Goal: Information Seeking & Learning: Learn about a topic

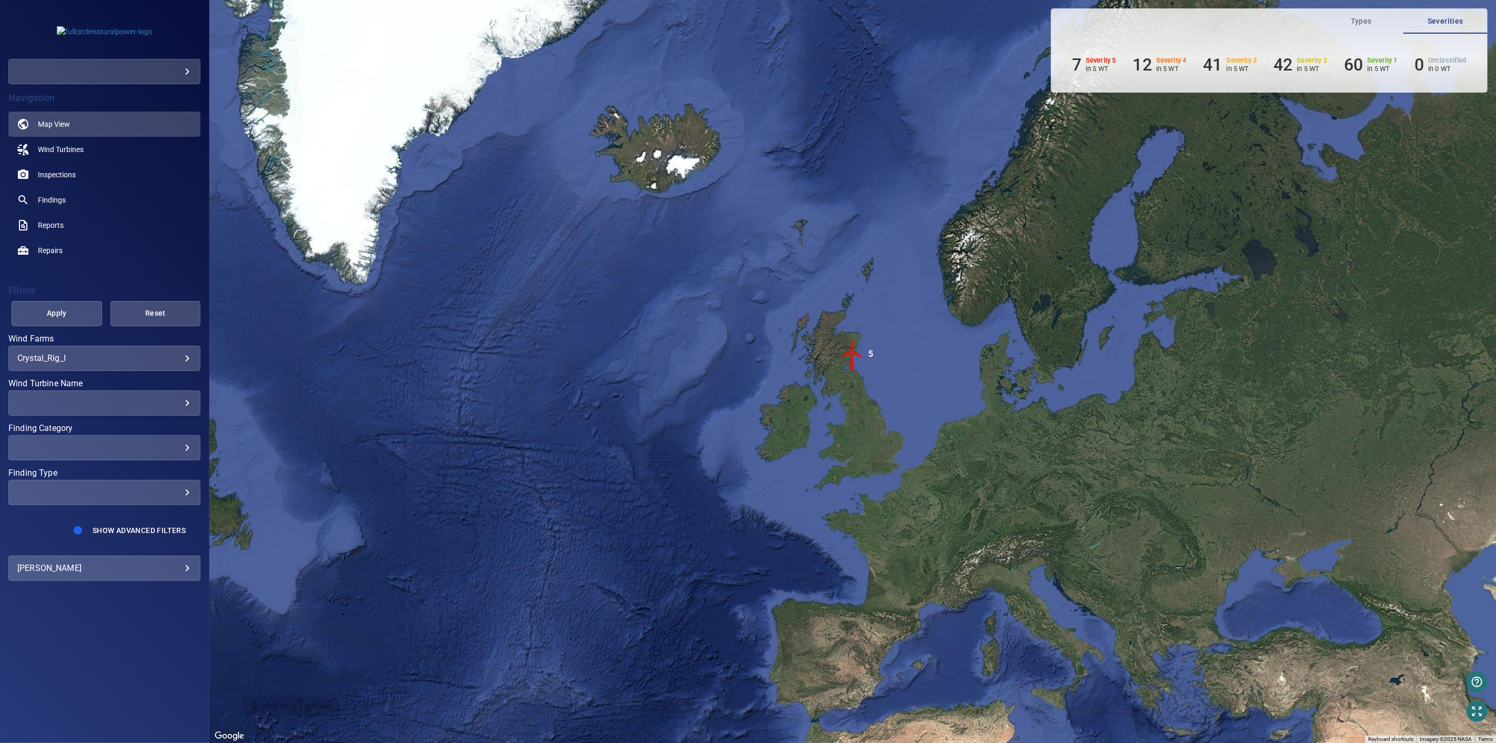
click at [182, 67] on body "**********" at bounding box center [748, 371] width 1496 height 743
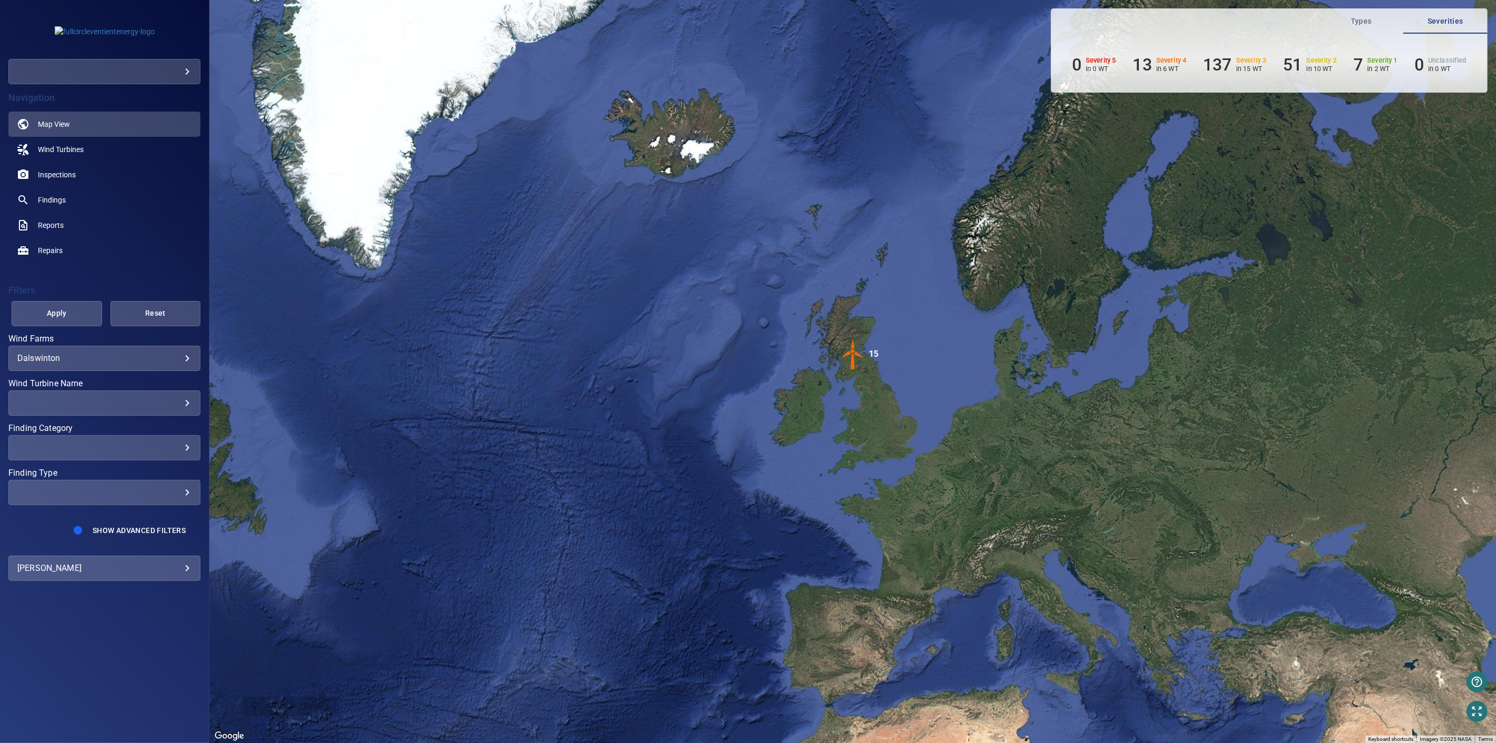
click at [188, 400] on div "​" at bounding box center [104, 403] width 174 height 10
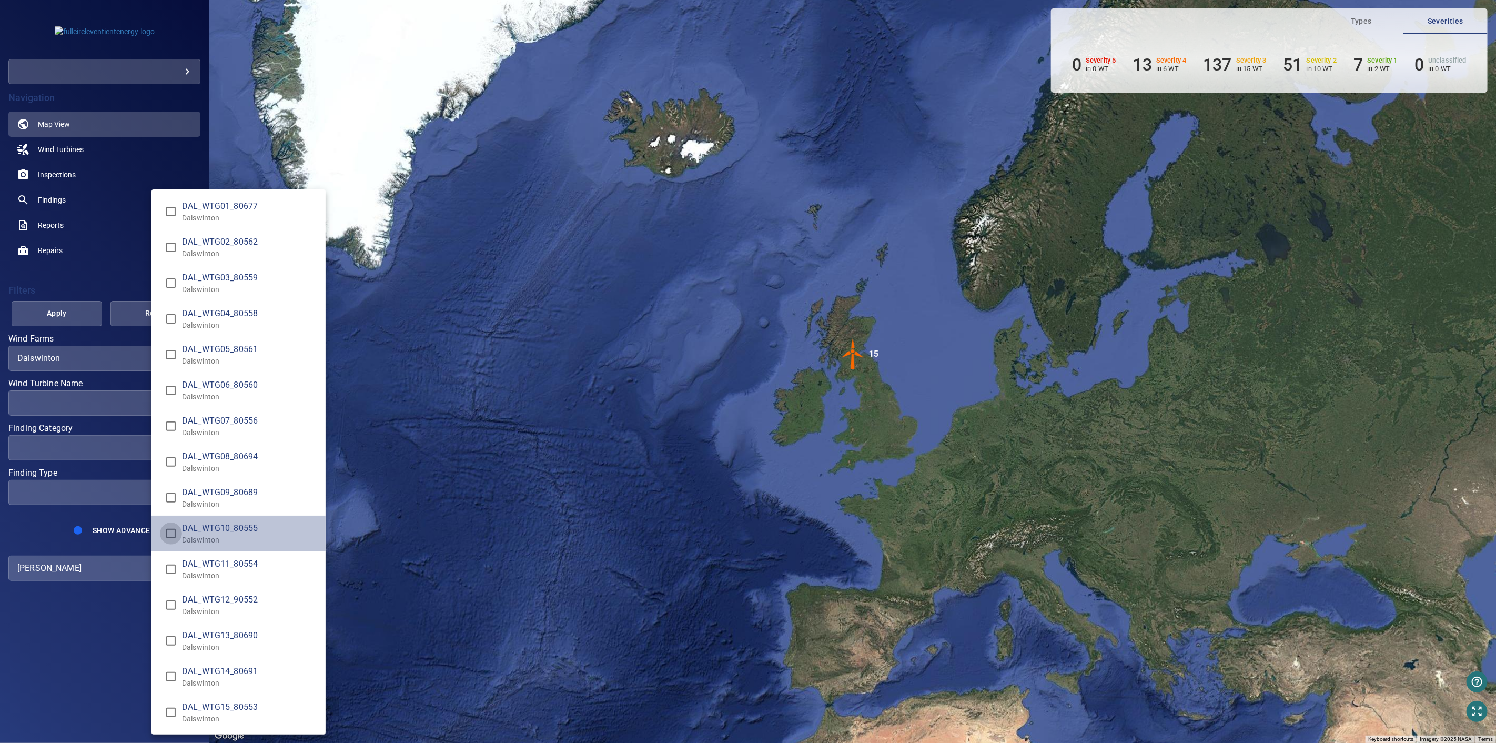
type input "**********"
drag, startPoint x: 37, startPoint y: 516, endPoint x: 57, endPoint y: 490, distance: 32.2
click at [36, 516] on div "Wind Turbine Name" at bounding box center [748, 371] width 1496 height 743
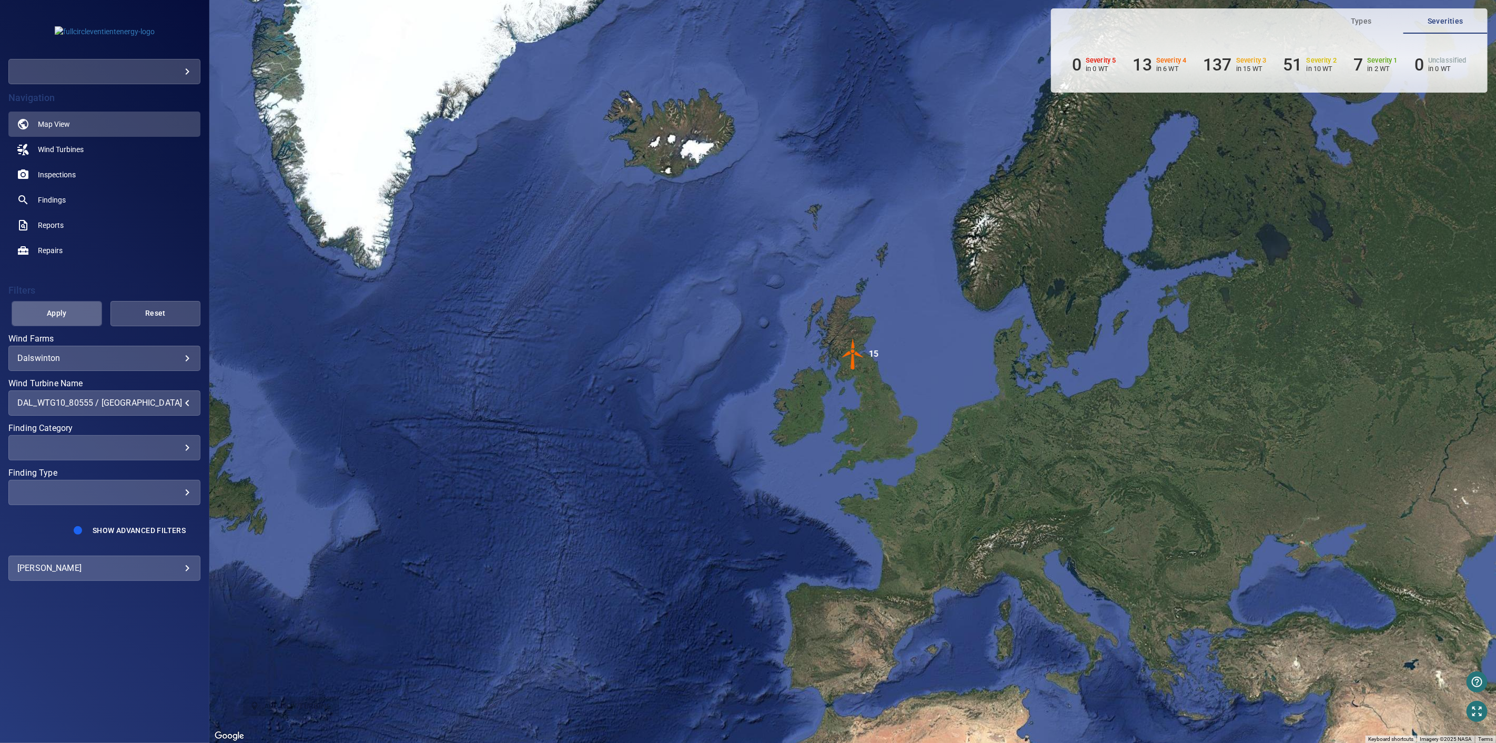
click at [75, 317] on span "Apply" at bounding box center [57, 313] width 64 height 13
click at [58, 170] on span "Inspections" at bounding box center [57, 174] width 38 height 11
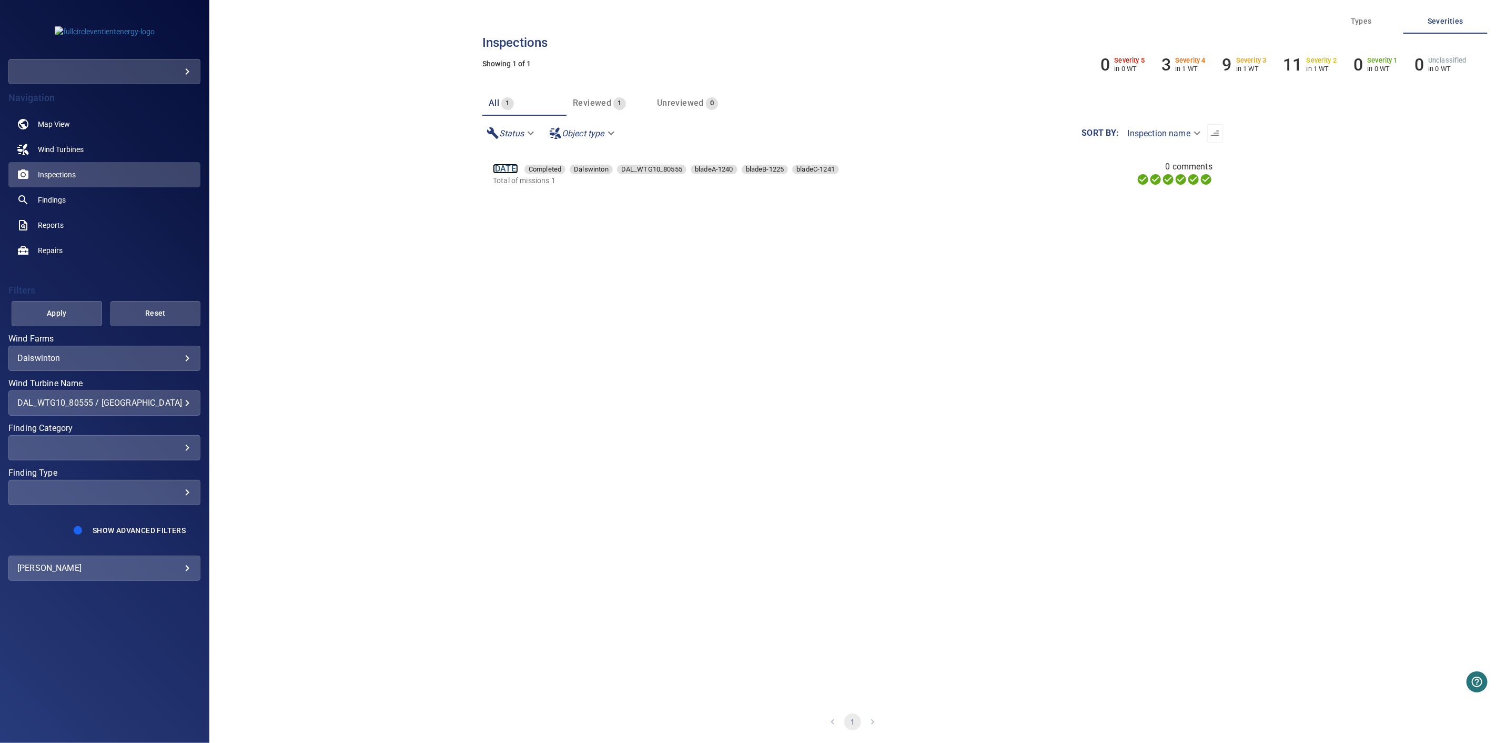
click at [511, 167] on link "13 Dec 2023" at bounding box center [505, 169] width 25 height 10
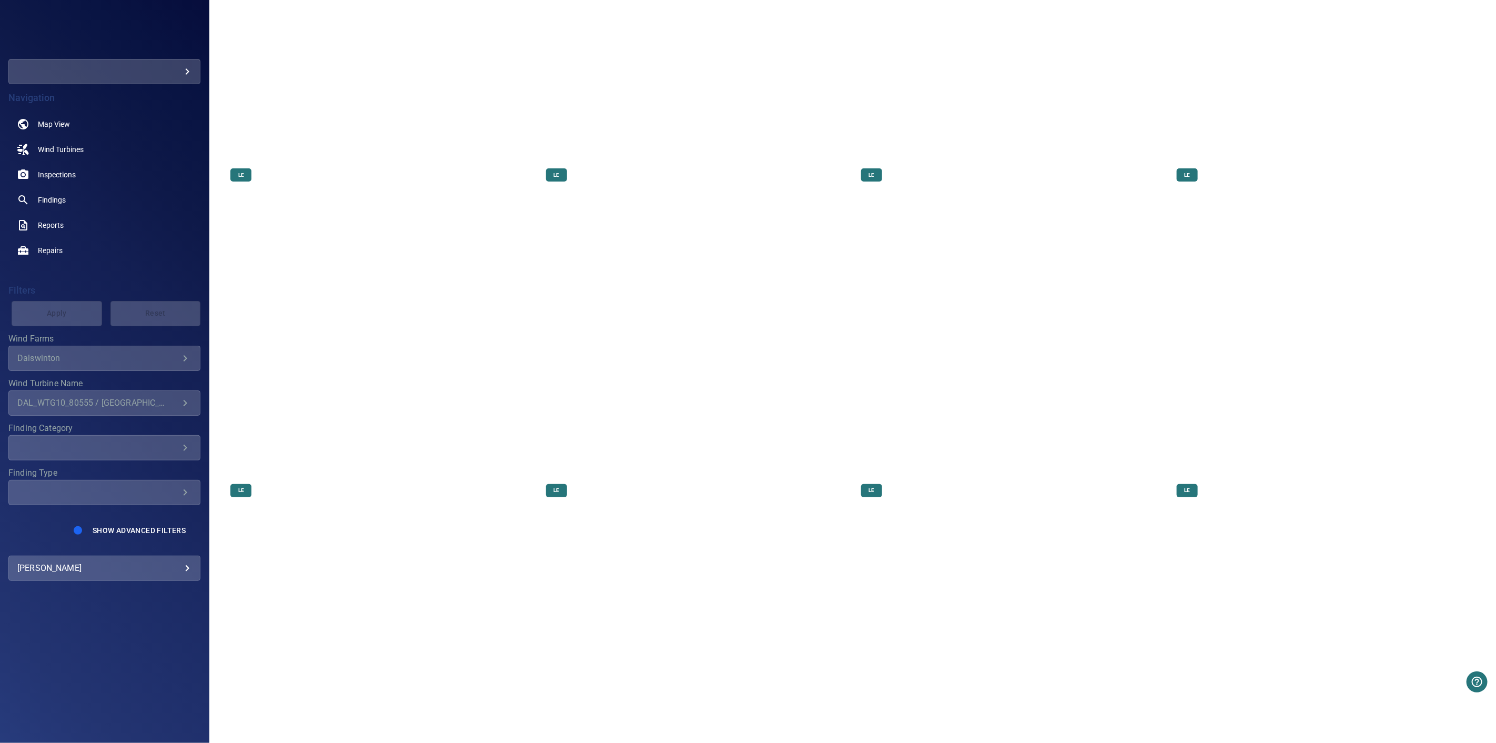
scroll to position [526, 0]
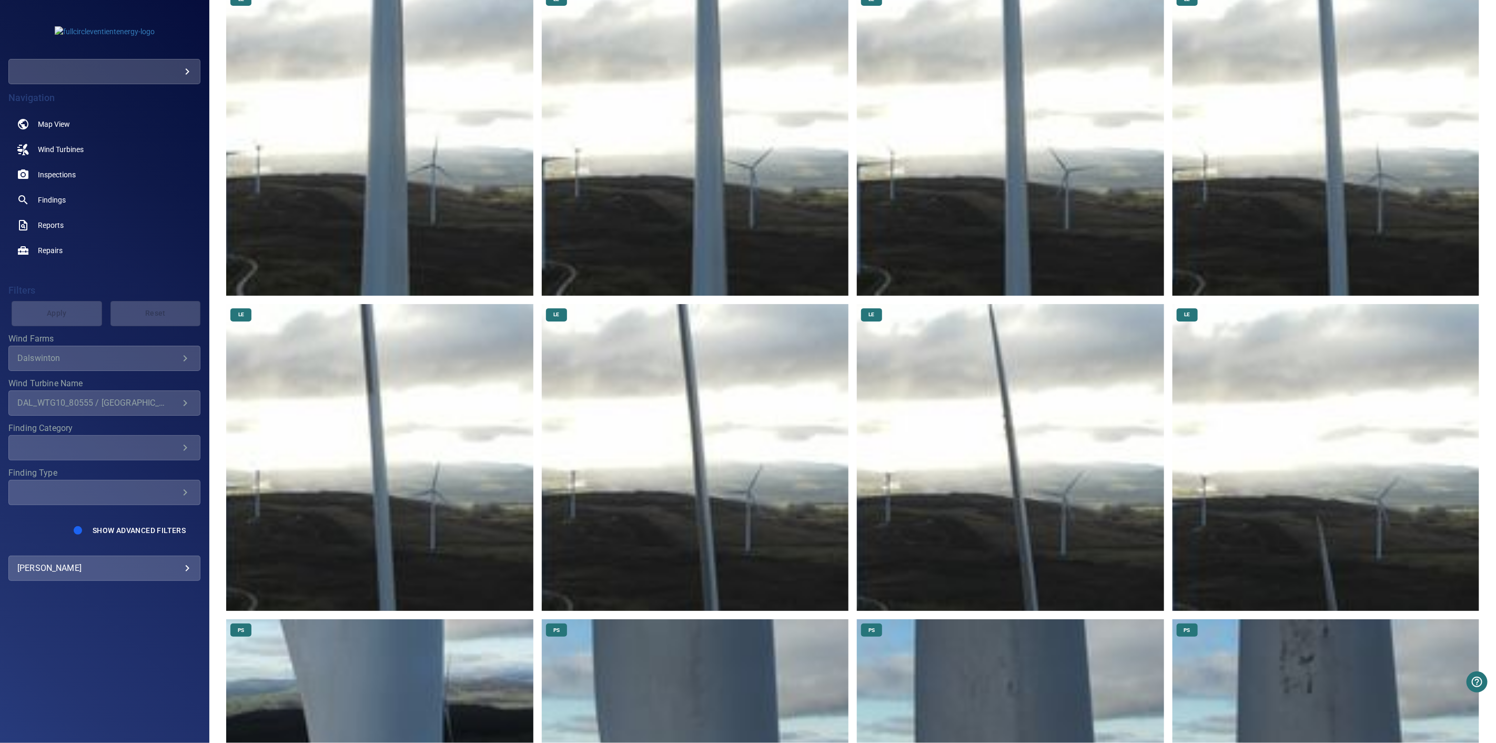
click at [1330, 543] on img at bounding box center [1326, 457] width 307 height 307
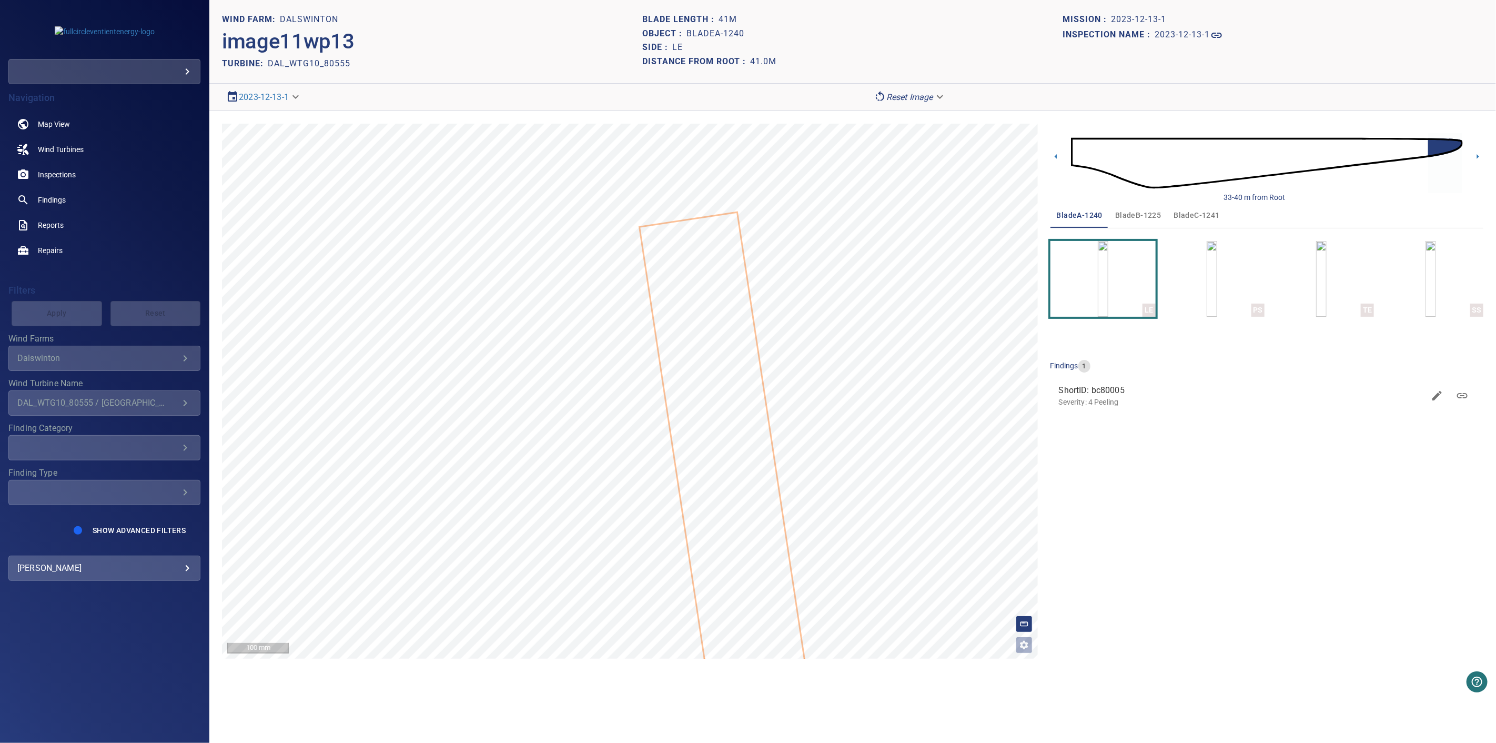
click at [1142, 216] on span "bladeB-1225" at bounding box center [1138, 215] width 46 height 13
click at [1109, 303] on img "button" at bounding box center [1103, 279] width 11 height 76
click at [1197, 207] on button "bladeC-1241" at bounding box center [1197, 215] width 58 height 25
click at [1109, 301] on img "button" at bounding box center [1103, 279] width 11 height 76
click at [780, 41] on section "**********" at bounding box center [852, 371] width 1287 height 743
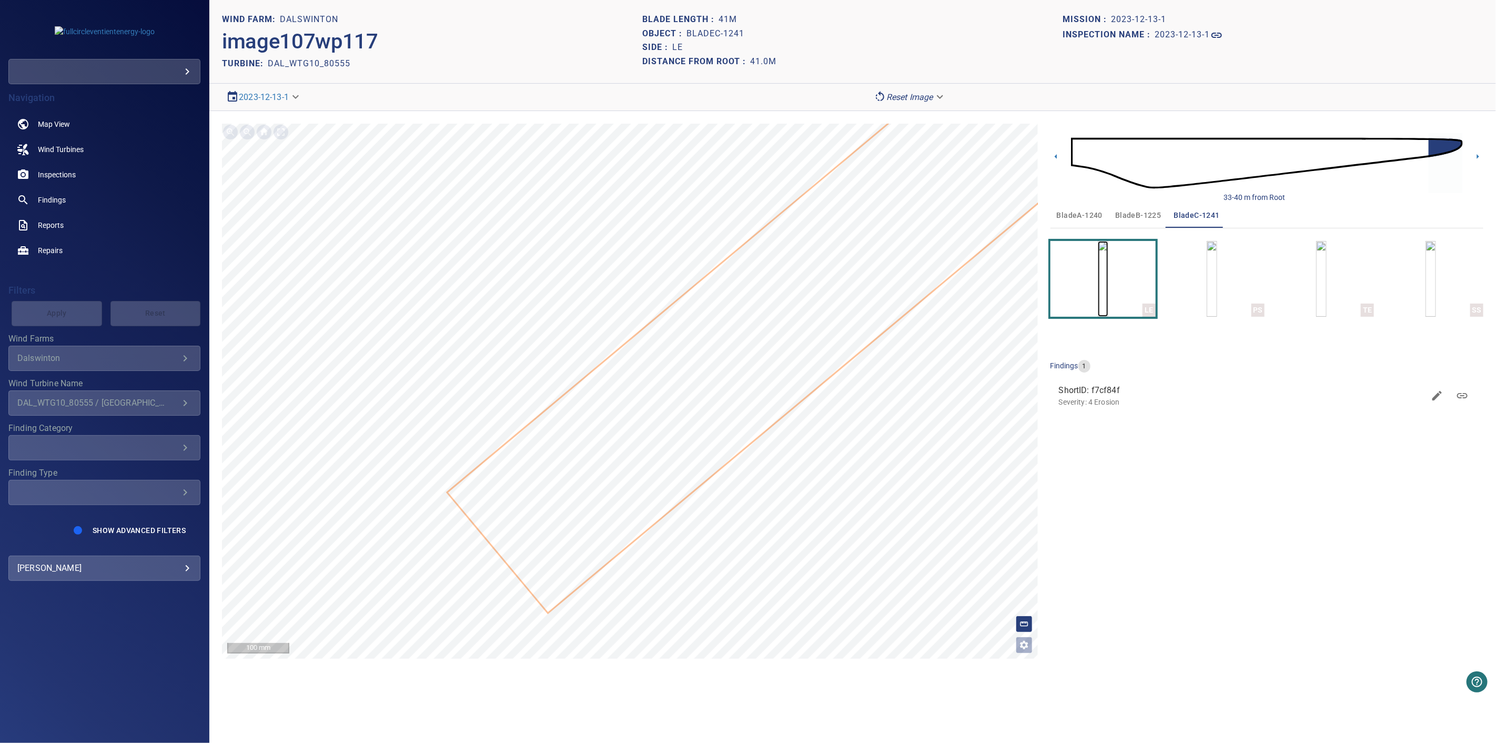
click at [1109, 294] on img "button" at bounding box center [1103, 279] width 11 height 76
click at [1070, 222] on button "bladeA-1240" at bounding box center [1080, 215] width 58 height 25
click at [1109, 296] on img "button" at bounding box center [1103, 279] width 11 height 76
